Goal: Task Accomplishment & Management: Use online tool/utility

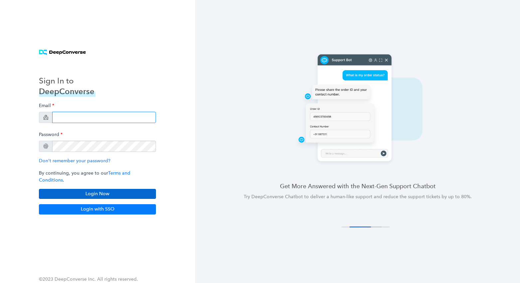
type input "[PERSON_NAME][EMAIL_ADDRESS][DOMAIN_NAME]"
click at [96, 189] on button "Login Now" at bounding box center [97, 194] width 117 height 10
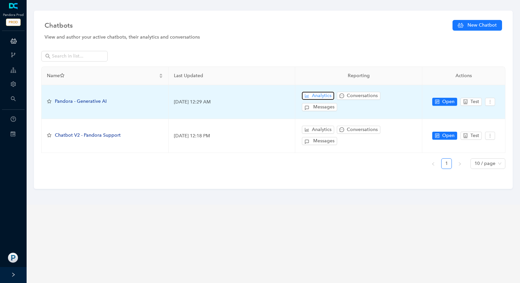
click at [325, 94] on span "Analytics" at bounding box center [322, 95] width 20 height 7
